Goal: Find contact information: Find contact information

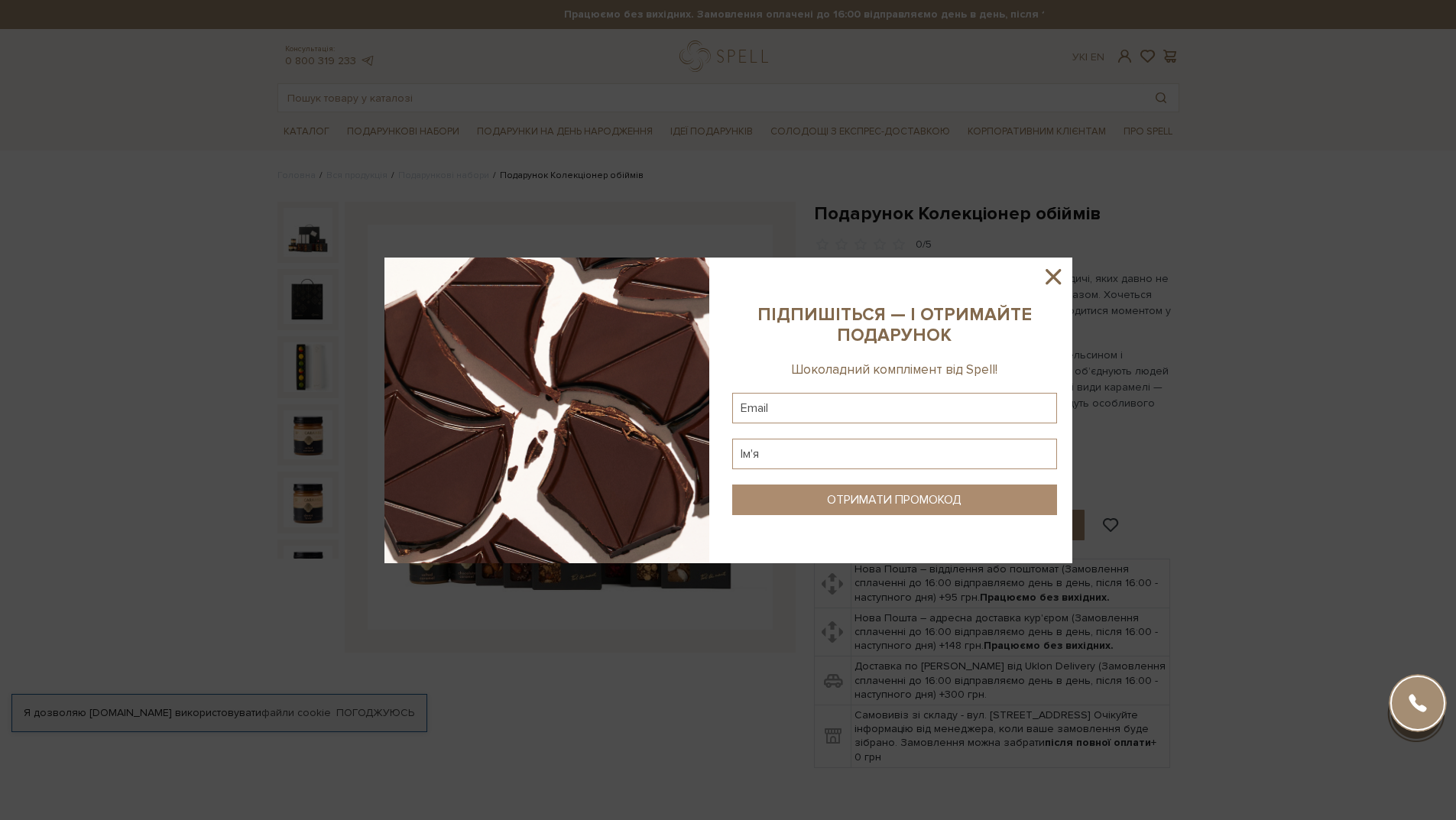
click at [1057, 280] on icon at bounding box center [1053, 276] width 15 height 15
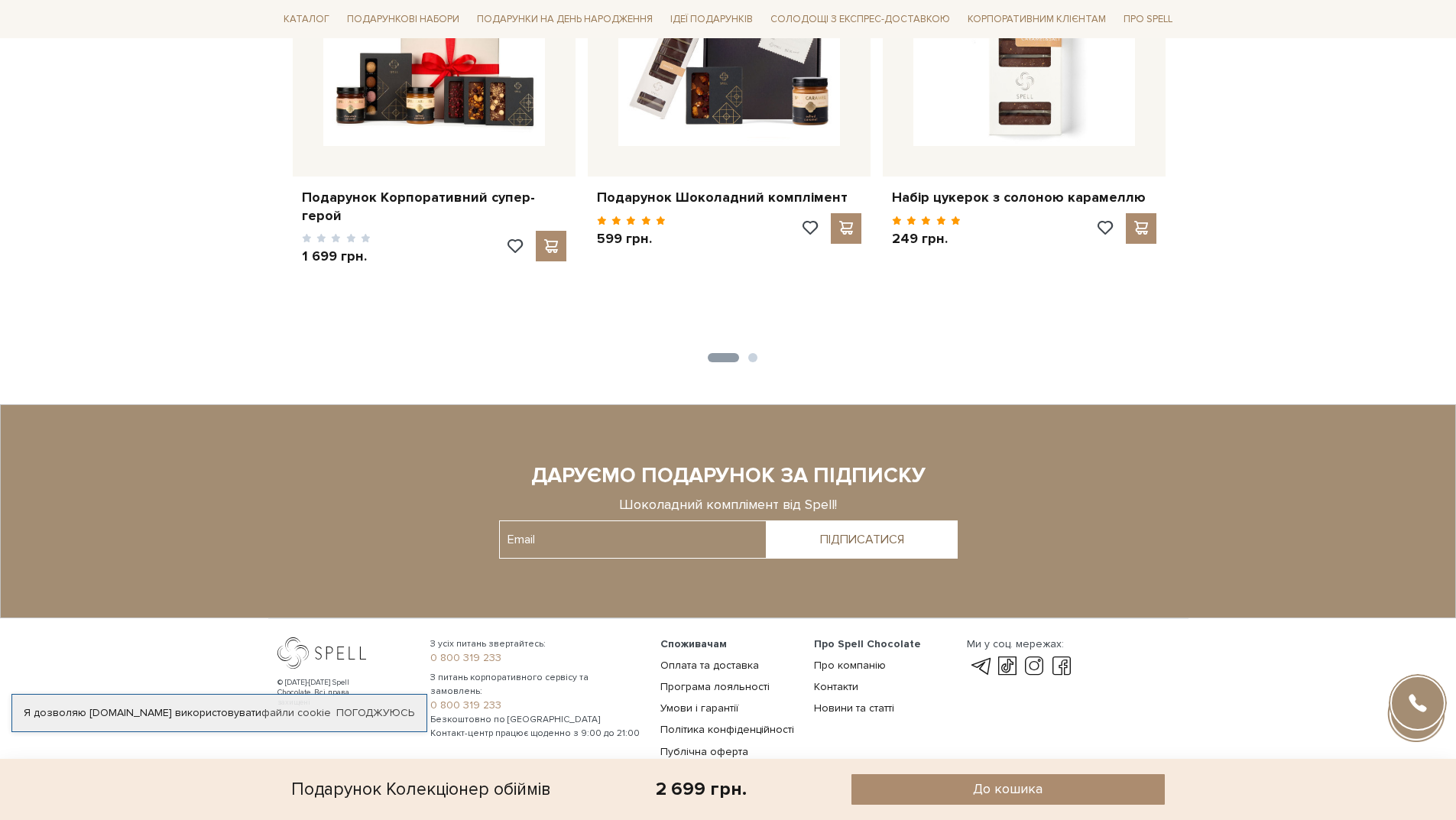
scroll to position [1905, 0]
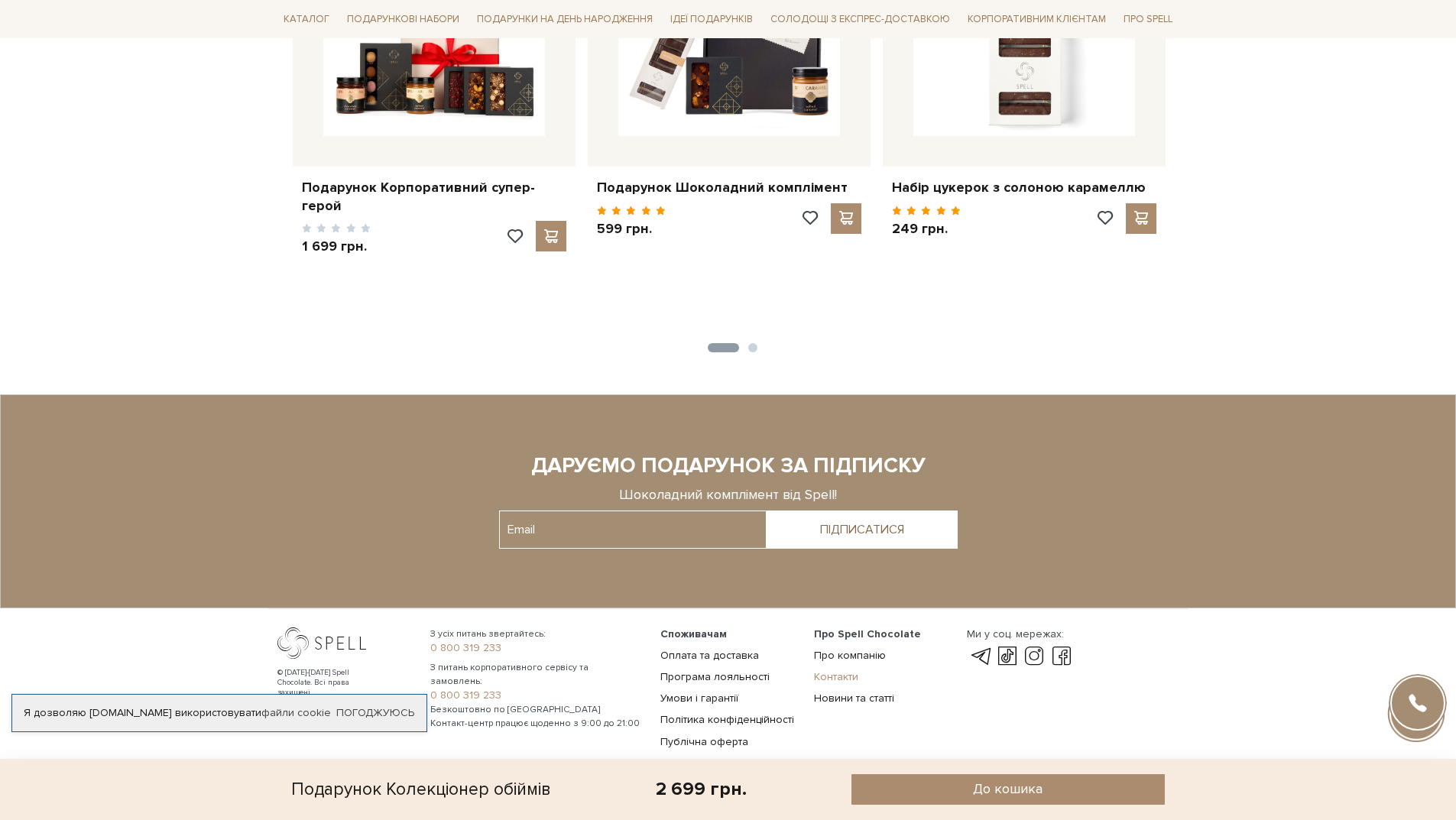
click at [824, 670] on link "Контакти" at bounding box center [836, 676] width 44 height 13
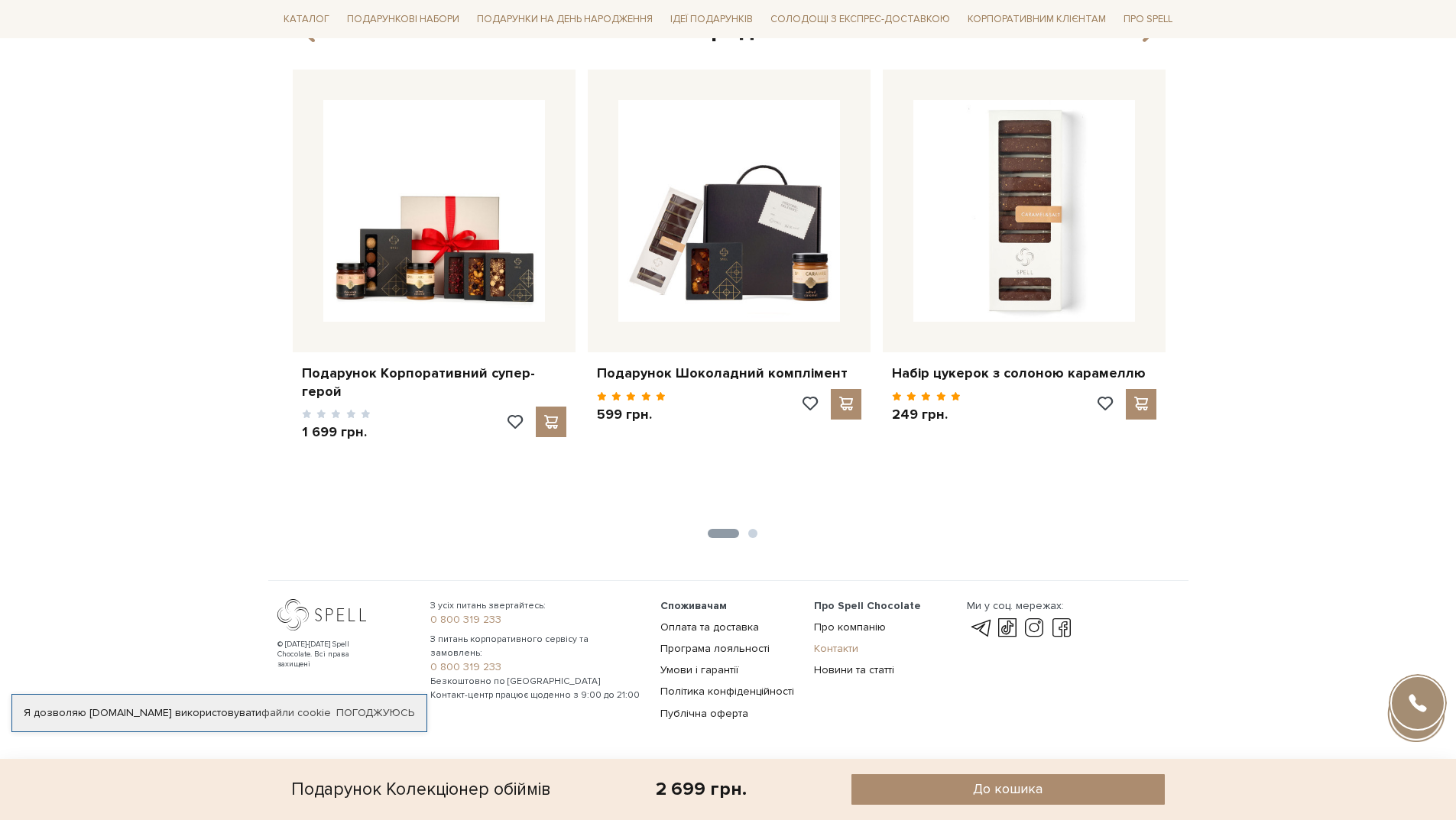
scroll to position [1691, 0]
